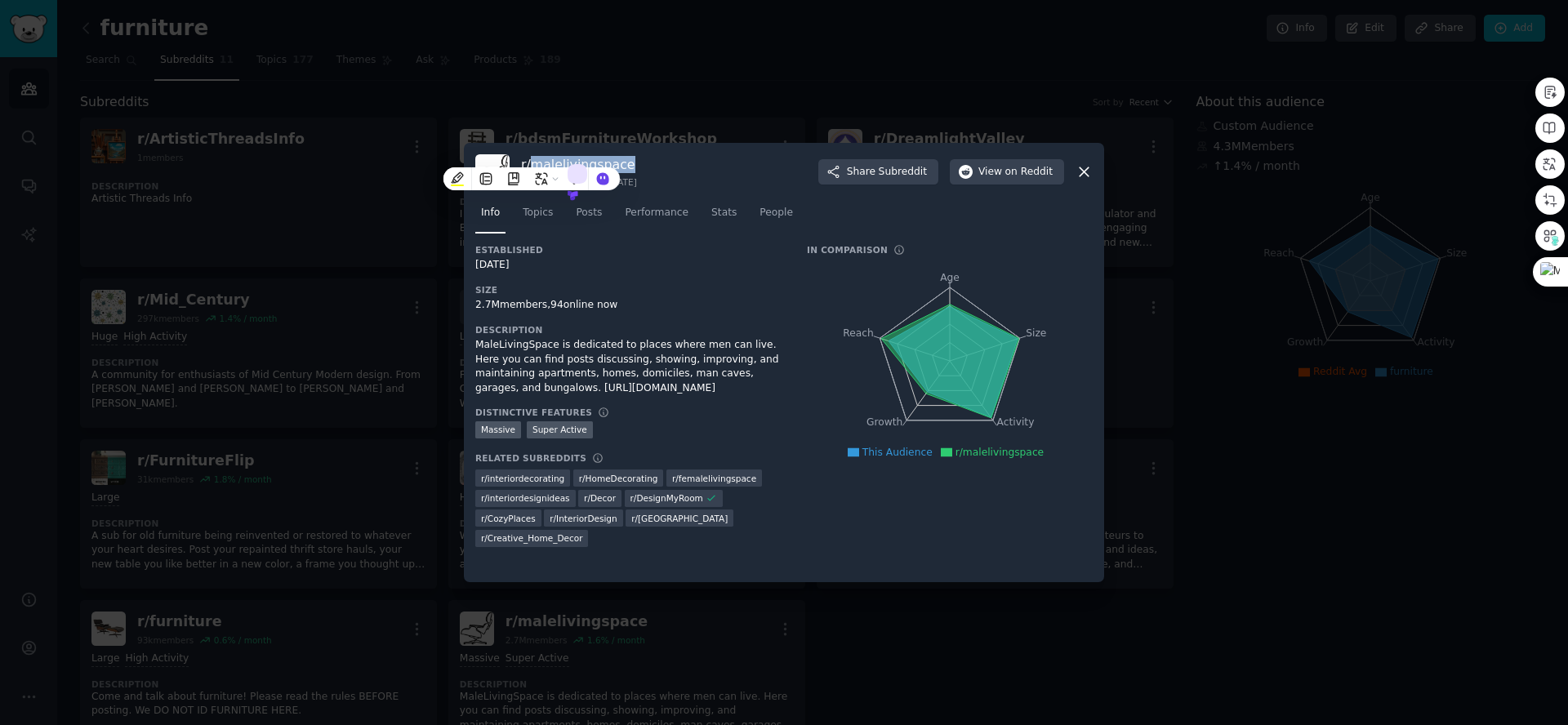
scroll to position [183, 0]
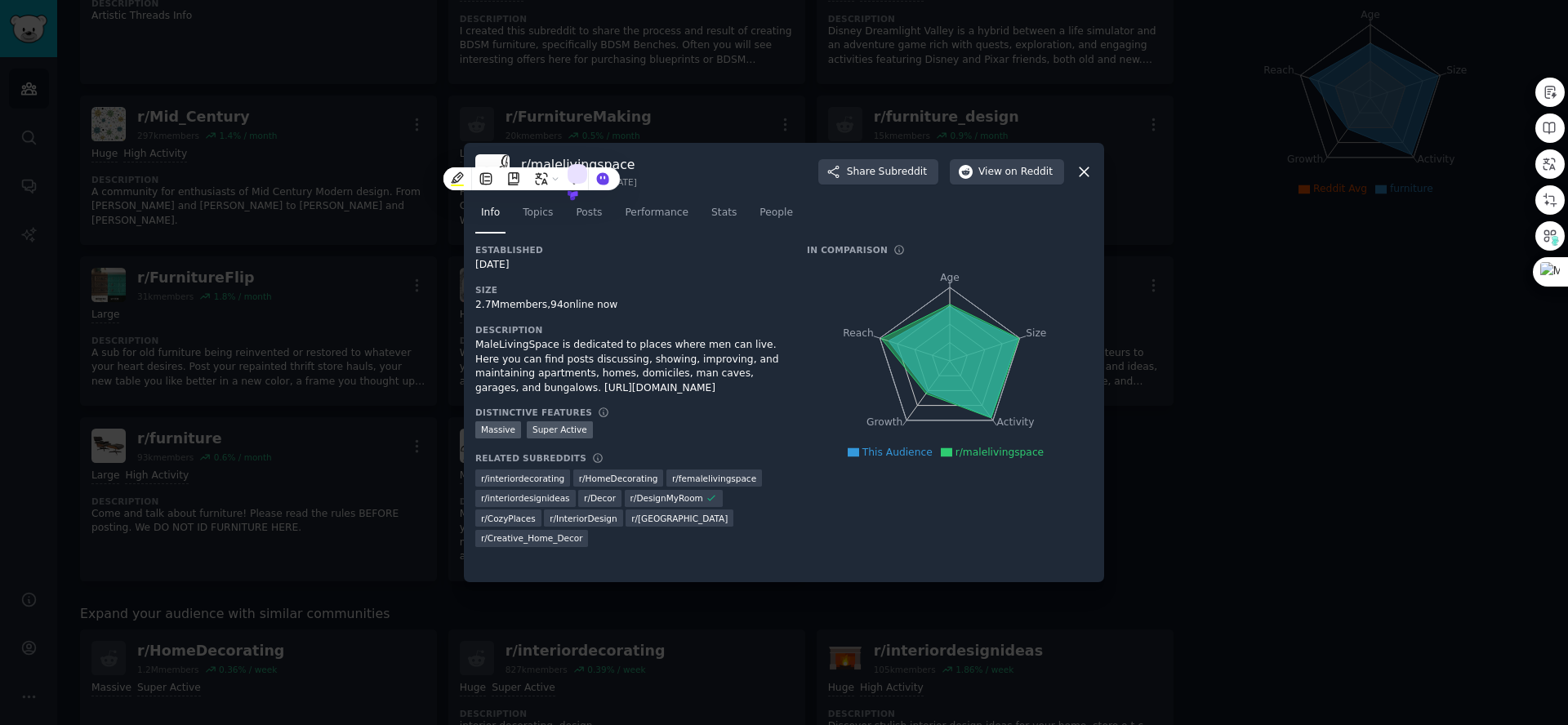
click at [1170, 77] on div at bounding box center [784, 362] width 1568 height 725
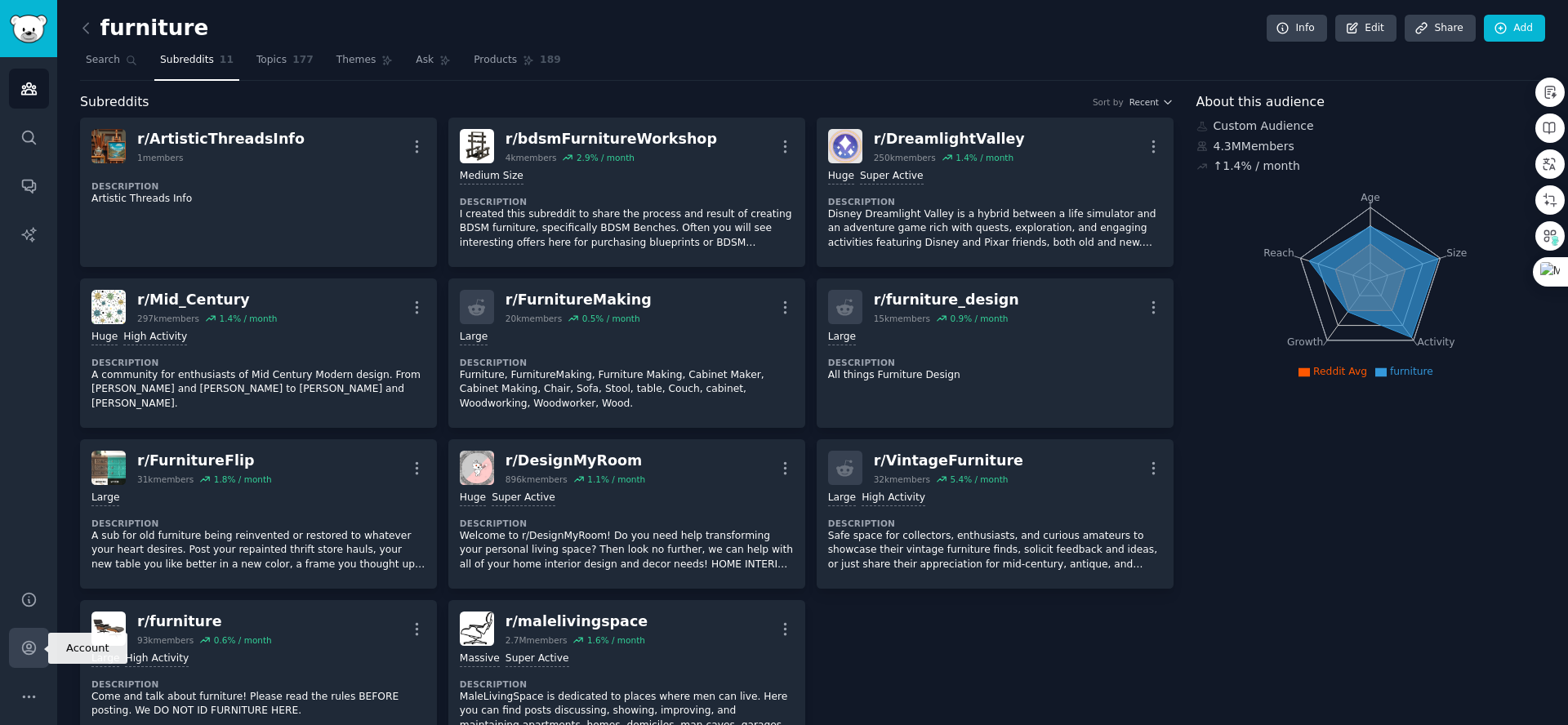
click at [20, 660] on link "Account" at bounding box center [28, 648] width 40 height 40
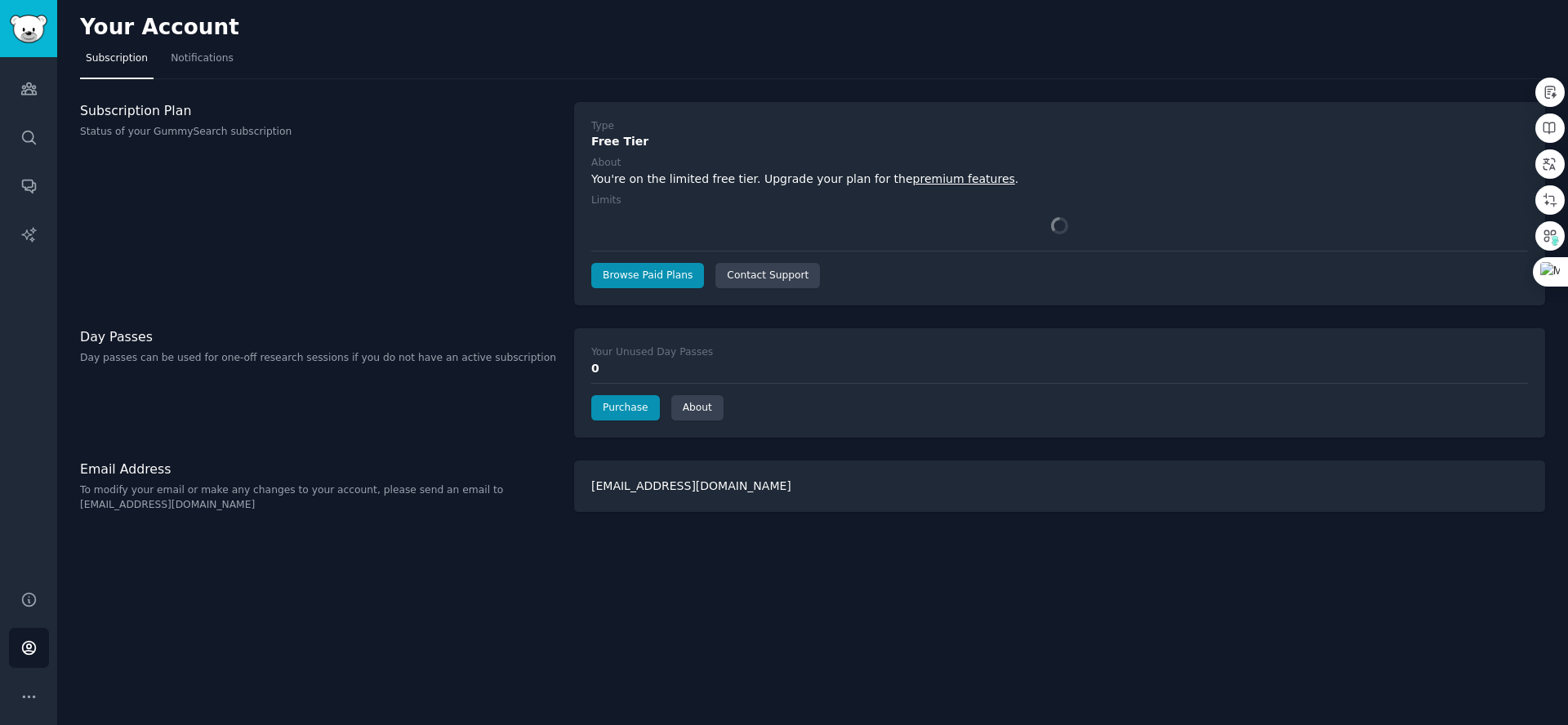
click at [488, 290] on div "Subscription Plan Status of your GummySearch subscription" at bounding box center [319, 204] width 477 height 204
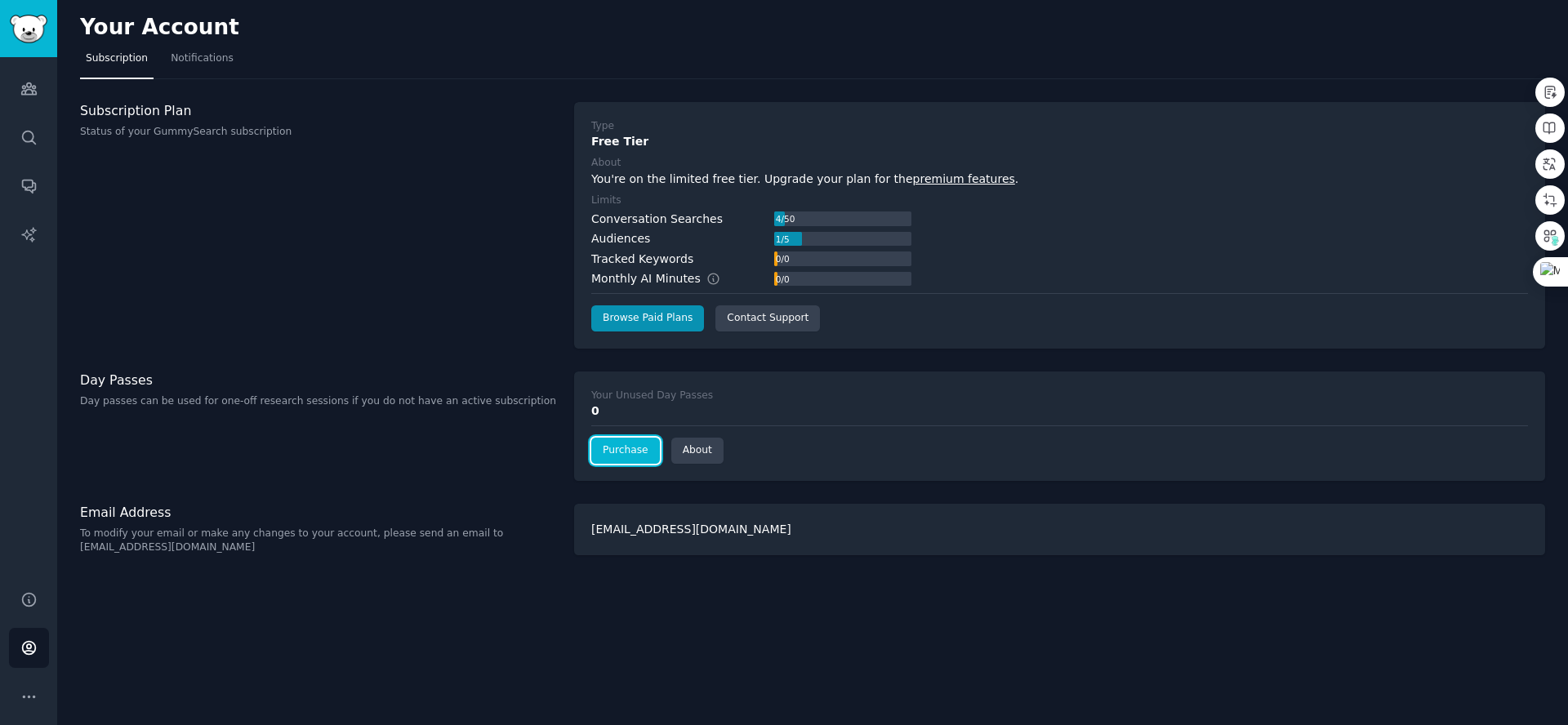
click at [619, 457] on link "Purchase" at bounding box center [625, 450] width 68 height 26
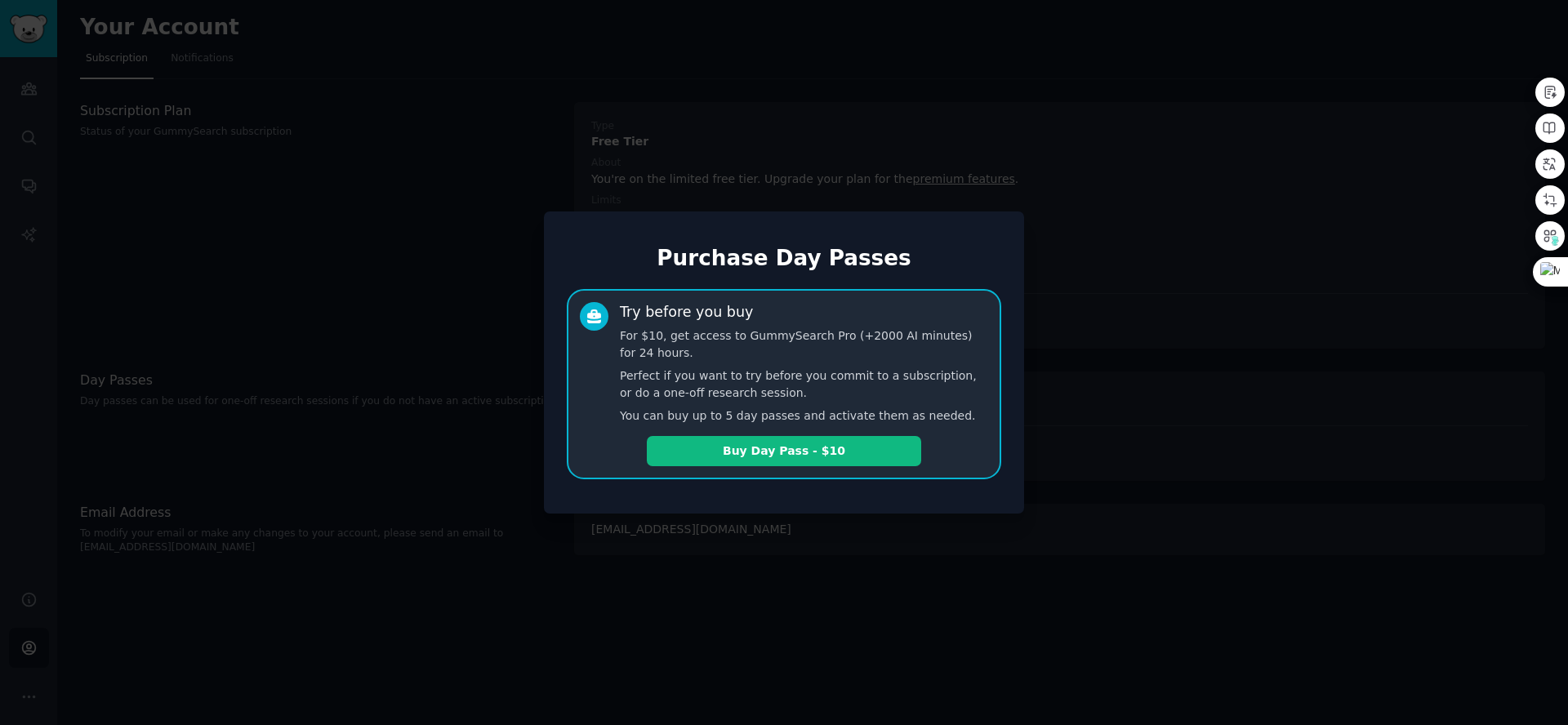
click at [437, 315] on div at bounding box center [784, 362] width 1568 height 725
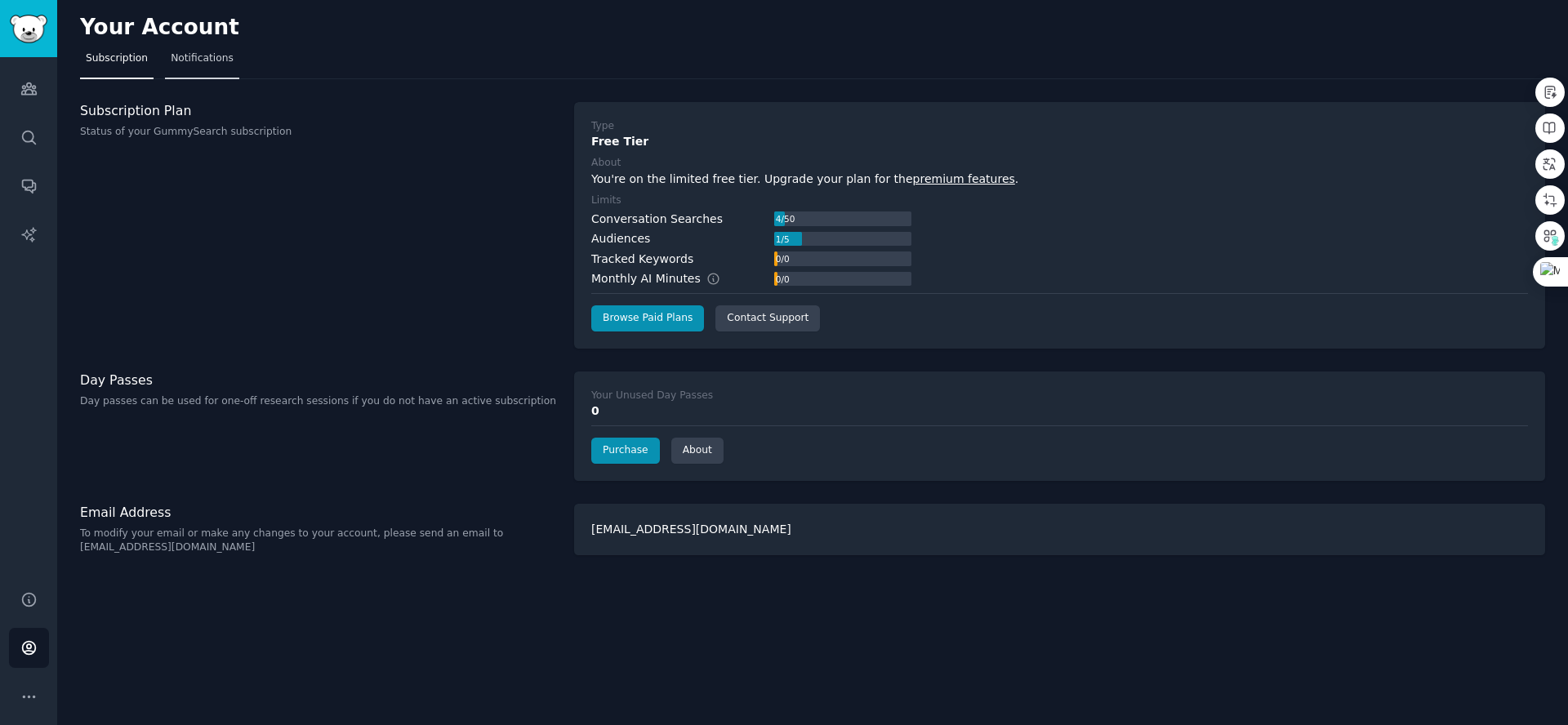
click at [166, 58] on link "Notifications" at bounding box center [202, 63] width 75 height 34
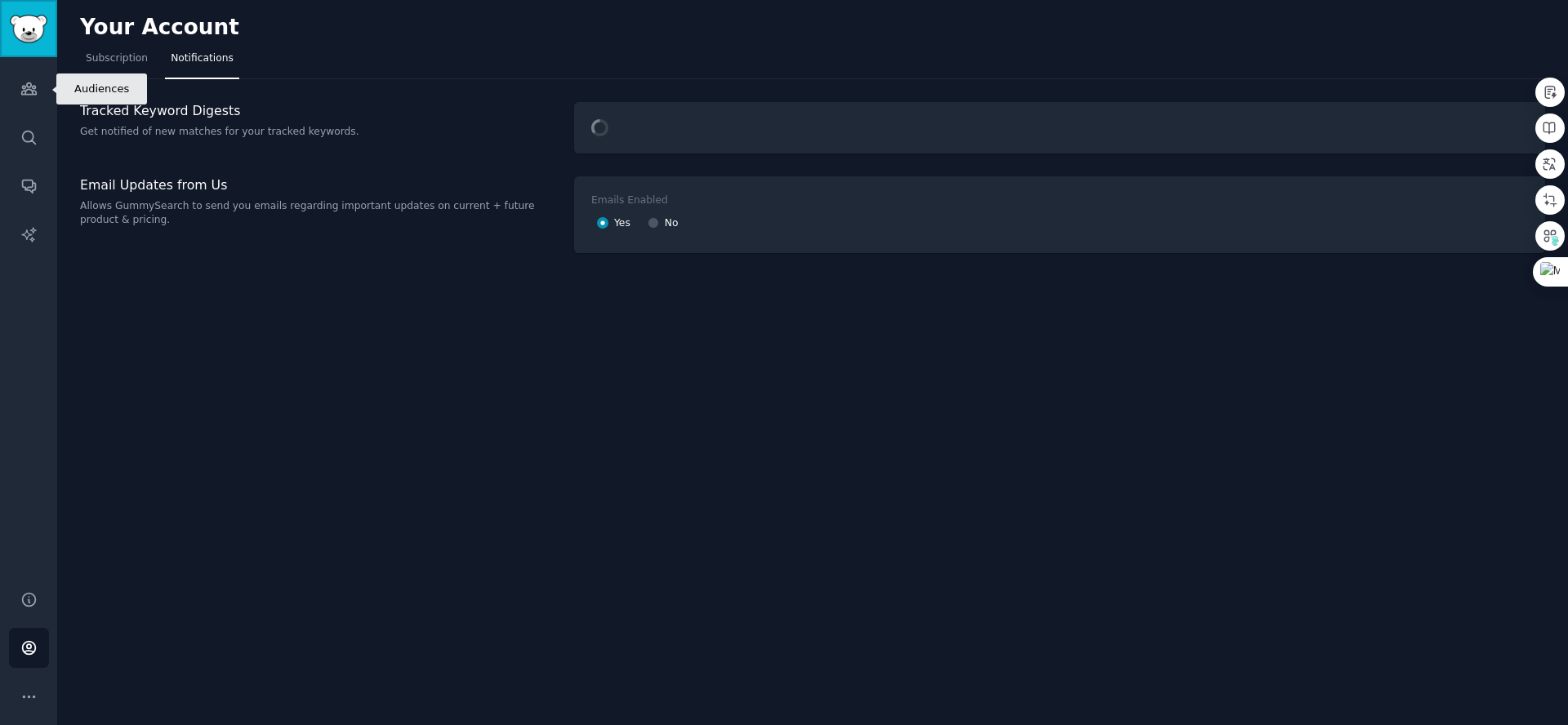
click at [34, 35] on img "Sidebar" at bounding box center [28, 29] width 37 height 28
